Goal: Task Accomplishment & Management: Manage account settings

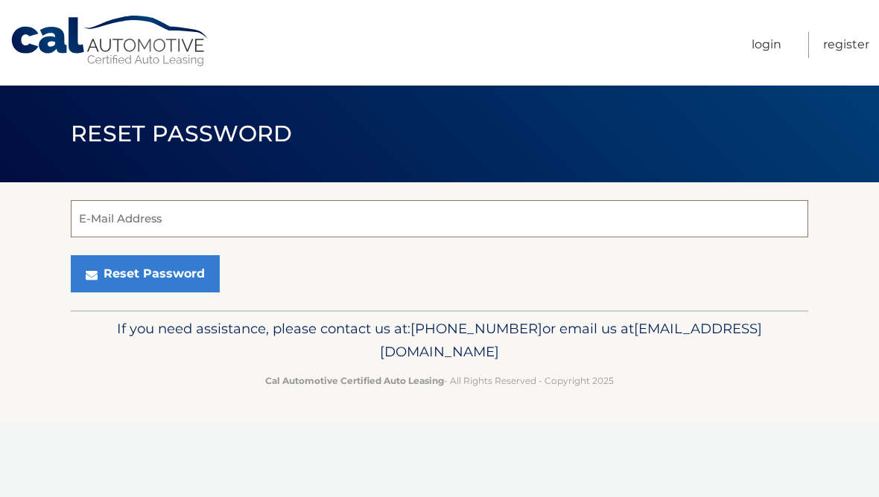
click at [272, 218] on input "E-Mail Address" at bounding box center [439, 218] width 737 height 37
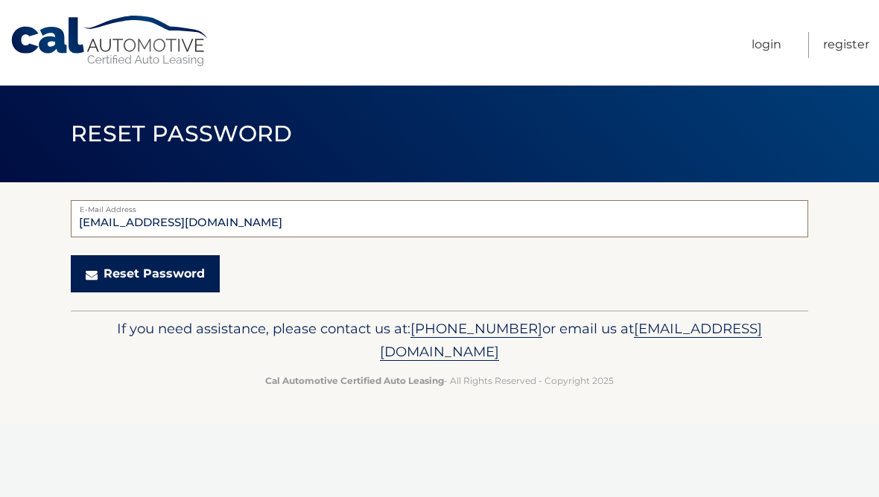
type input "tenay76@gmail.com"
click at [157, 270] on button "Reset Password" at bounding box center [145, 273] width 149 height 37
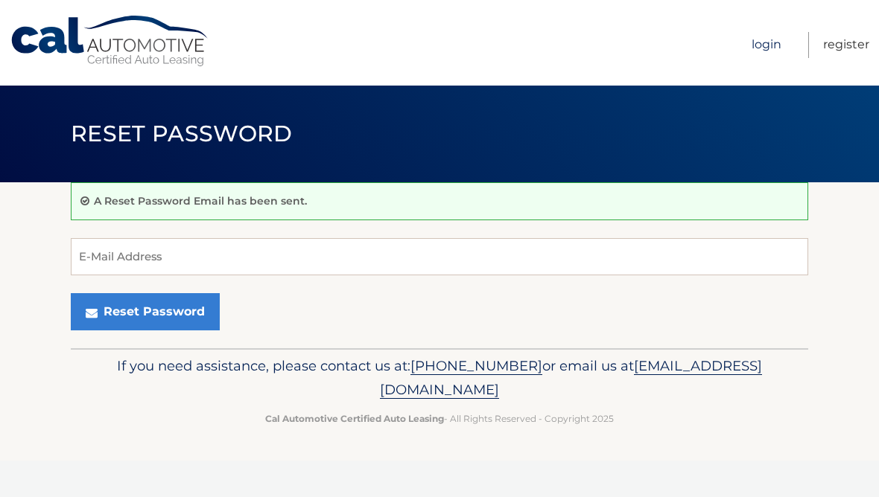
click at [764, 42] on link "Login" at bounding box center [766, 45] width 30 height 26
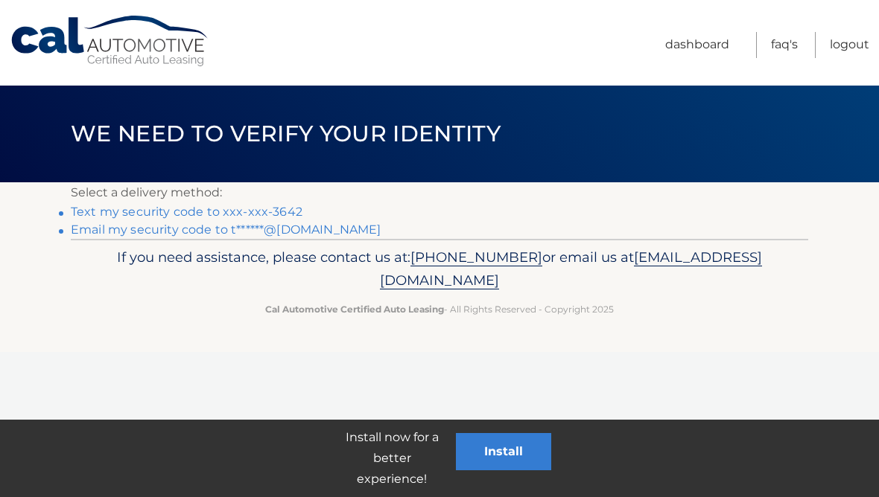
click at [185, 211] on link "Text my security code to xxx-xxx-3642" at bounding box center [187, 212] width 232 height 14
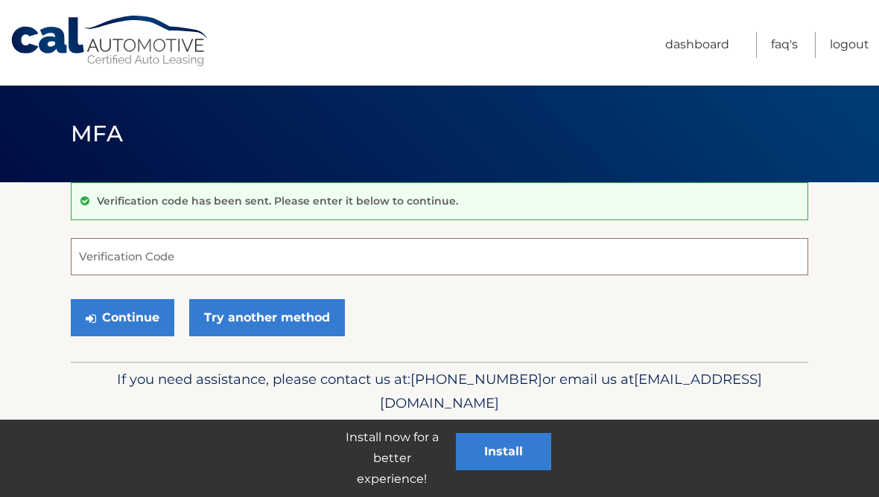
click at [203, 252] on input "Verification Code" at bounding box center [439, 256] width 737 height 37
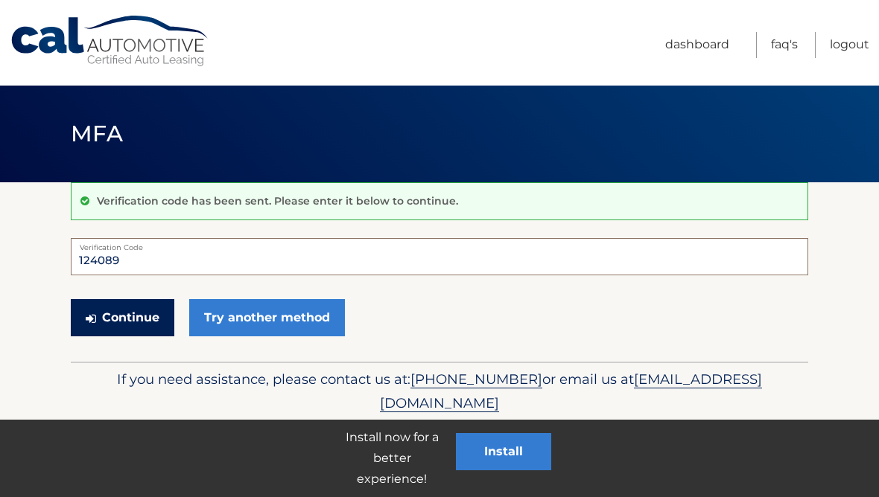
type input "124089"
click at [126, 322] on button "Continue" at bounding box center [122, 317] width 103 height 37
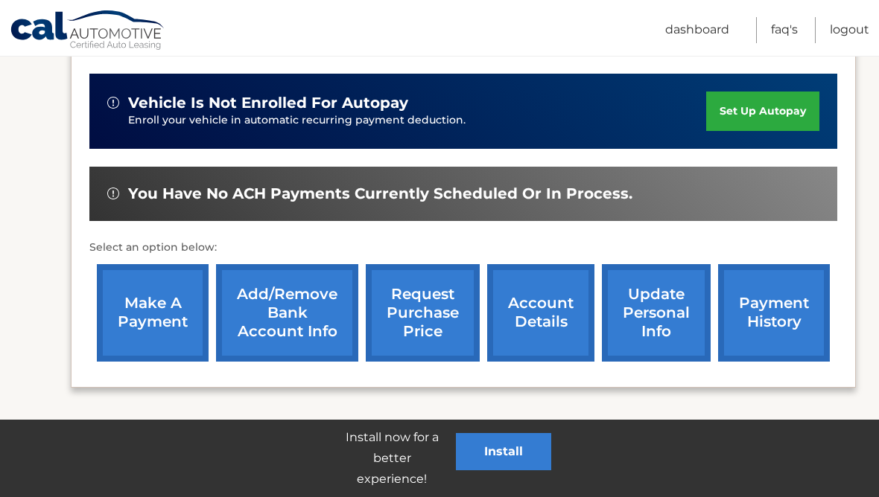
scroll to position [468, 0]
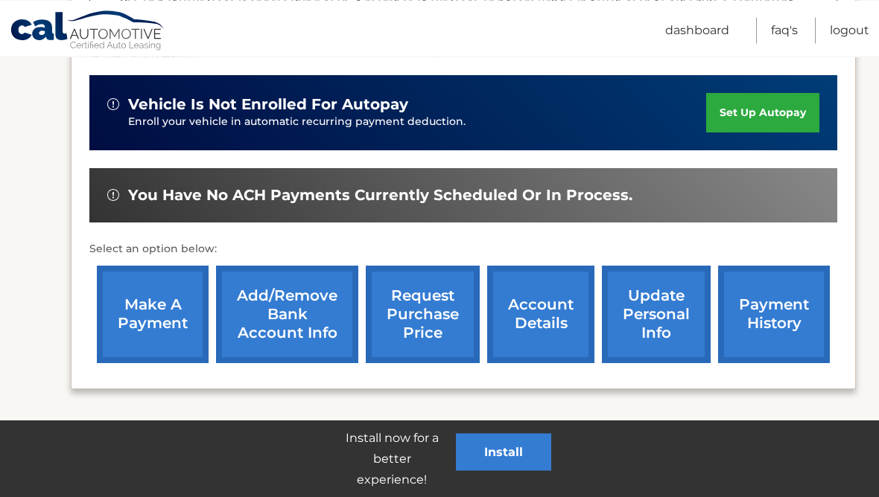
click at [546, 312] on link "account details" at bounding box center [540, 315] width 107 height 98
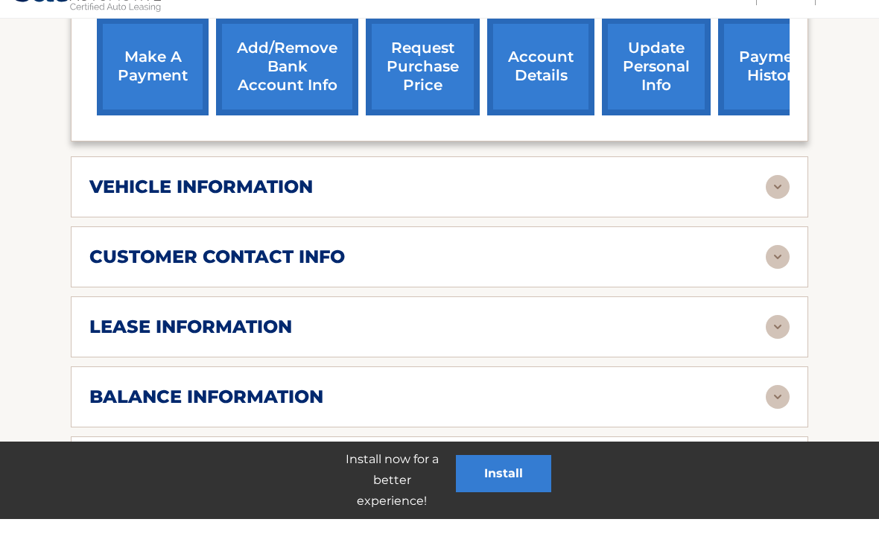
scroll to position [631, 0]
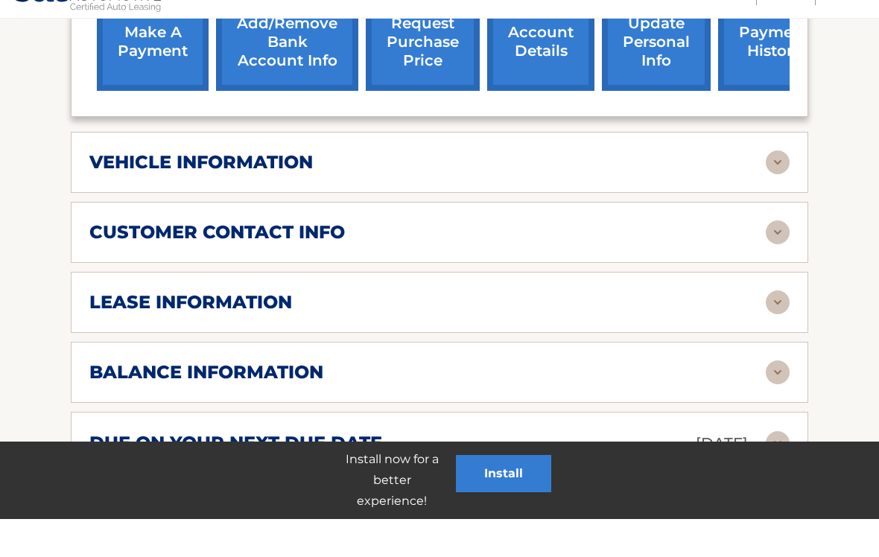
click at [783, 188] on img at bounding box center [777, 200] width 24 height 24
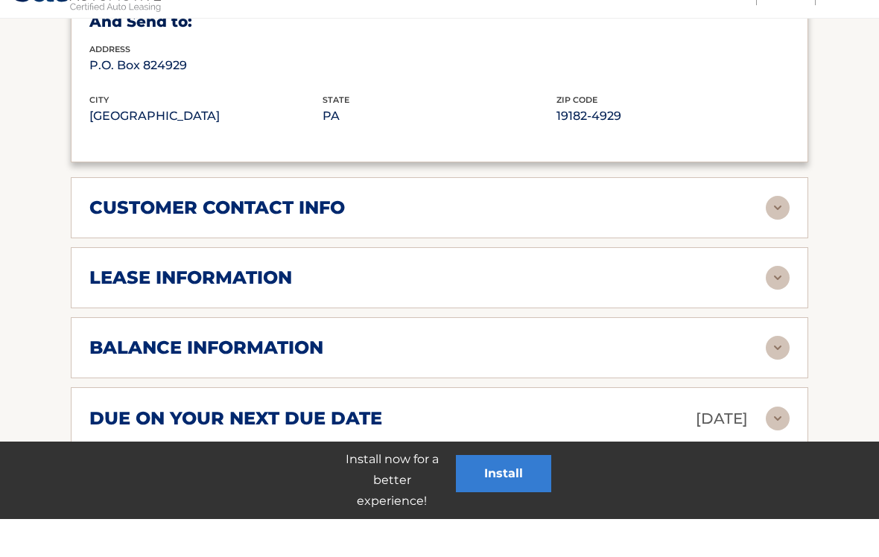
scroll to position [1033, 0]
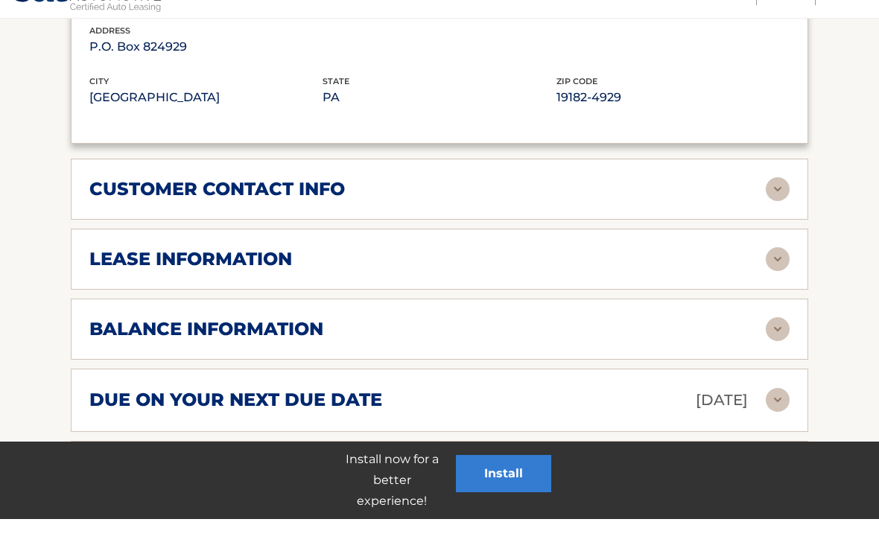
click at [772, 285] on img at bounding box center [777, 297] width 24 height 24
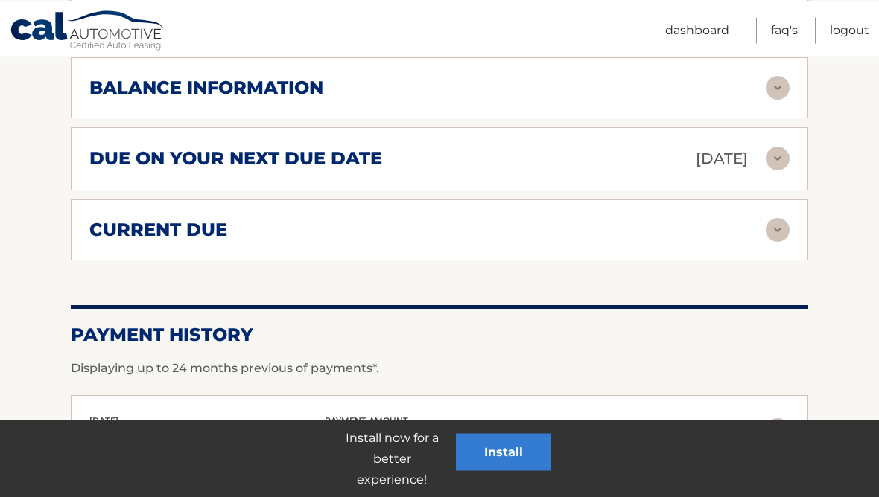
scroll to position [1575, 0]
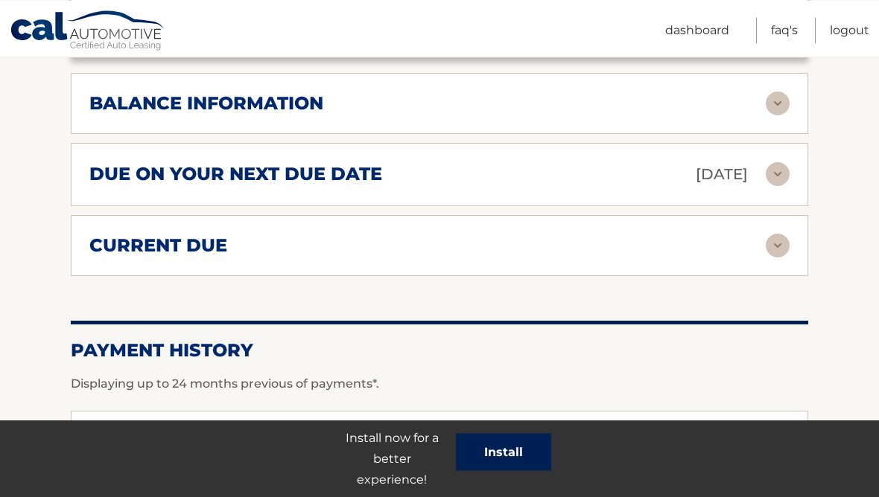
click at [494, 456] on button "Install" at bounding box center [503, 451] width 95 height 37
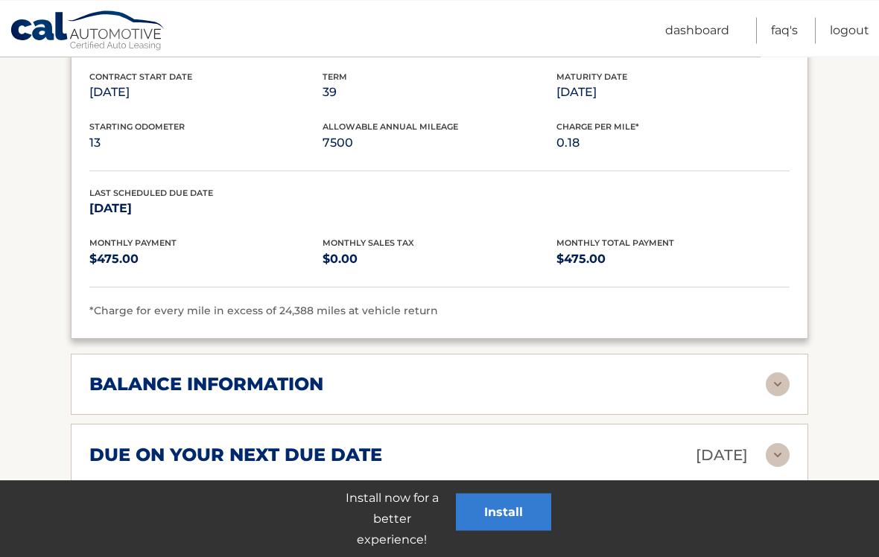
scroll to position [1295, 0]
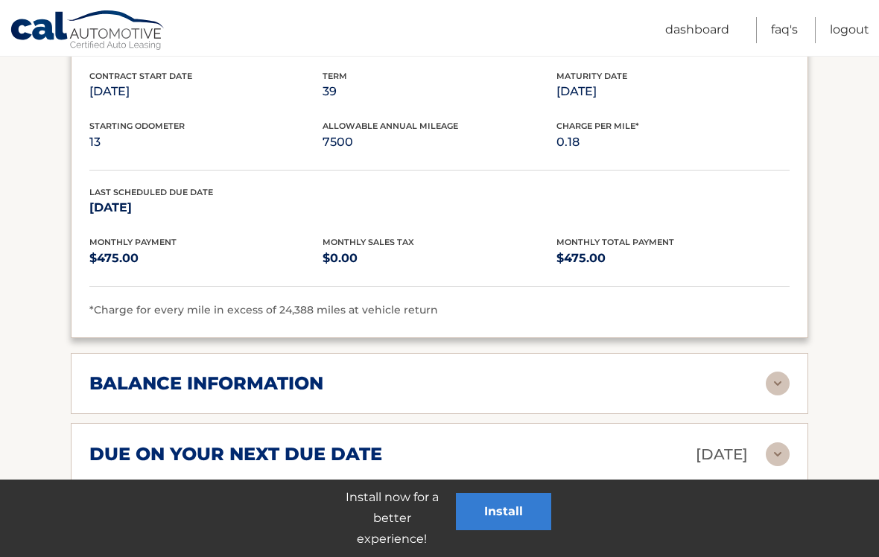
click at [775, 372] on img at bounding box center [777, 384] width 24 height 24
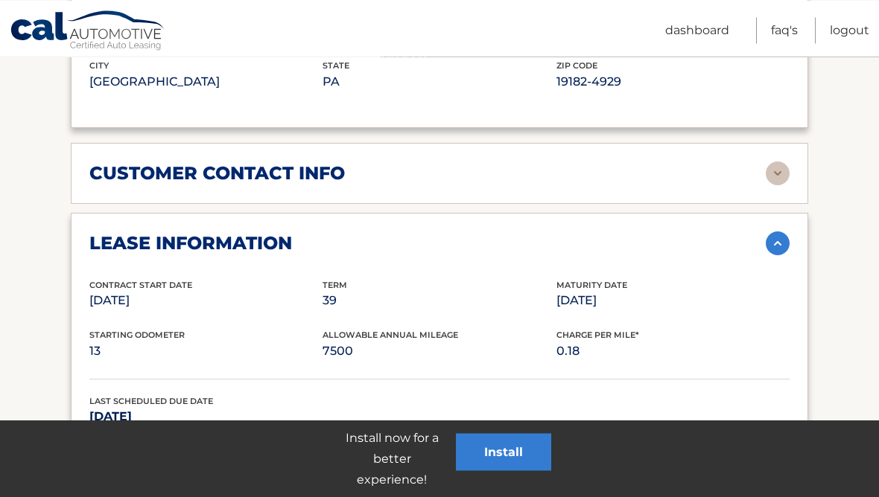
scroll to position [1065, 0]
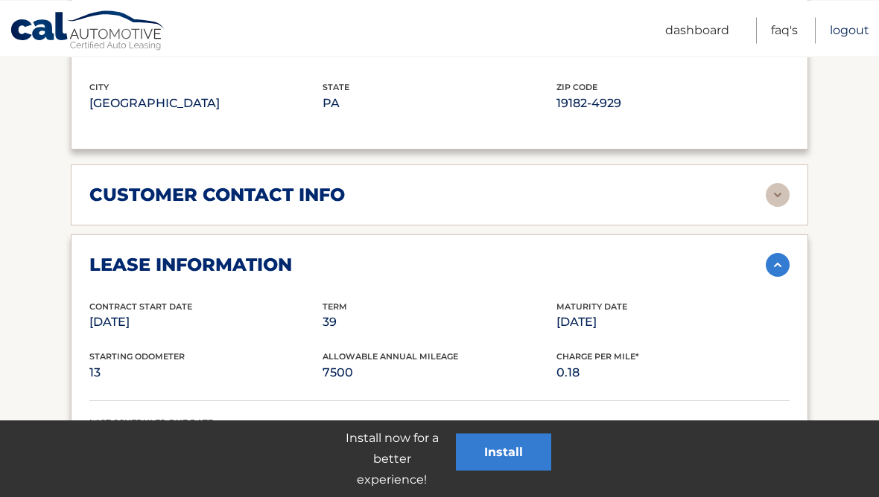
click at [843, 31] on link "Logout" at bounding box center [848, 30] width 39 height 26
